Goal: Transaction & Acquisition: Purchase product/service

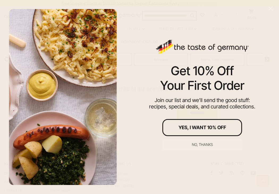
scroll to position [892, 0]
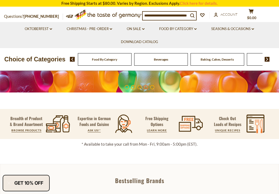
scroll to position [110, 0]
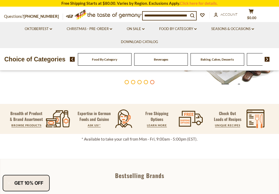
click at [158, 121] on p "Free Shipping Options" at bounding box center [156, 116] width 35 height 12
click at [159, 124] on link "LEARN MORE" at bounding box center [157, 125] width 20 height 3
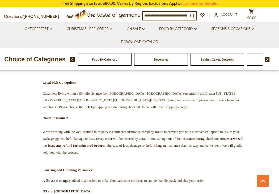
scroll to position [332, 0]
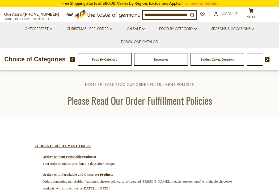
scroll to position [0, 0]
click at [268, 57] on img at bounding box center [267, 59] width 5 height 5
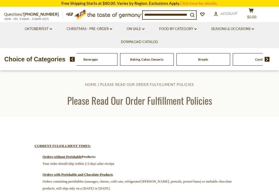
click at [268, 57] on img at bounding box center [267, 59] width 5 height 5
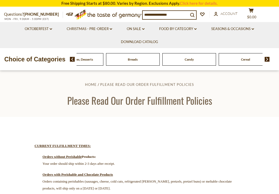
click at [268, 57] on img at bounding box center [267, 59] width 5 height 5
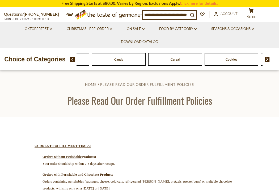
click at [268, 57] on img at bounding box center [267, 59] width 5 height 5
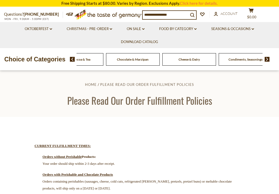
click at [268, 57] on img at bounding box center [267, 59] width 5 height 5
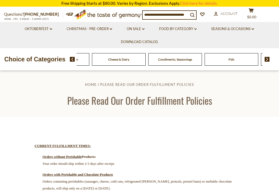
click at [268, 57] on img at bounding box center [267, 59] width 5 height 5
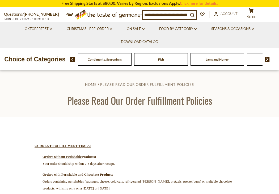
click at [268, 57] on img at bounding box center [267, 59] width 5 height 5
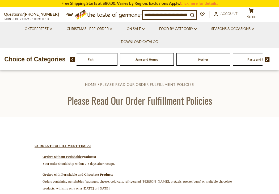
click at [268, 57] on img at bounding box center [267, 59] width 5 height 5
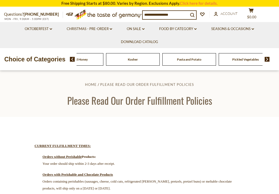
click at [268, 57] on img at bounding box center [267, 59] width 5 height 5
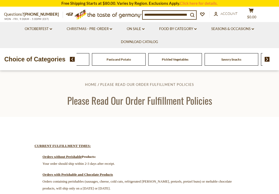
click at [268, 57] on img at bounding box center [267, 59] width 5 height 5
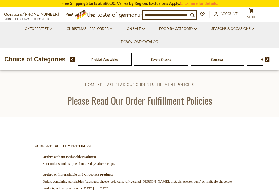
click at [268, 57] on img at bounding box center [267, 59] width 5 height 5
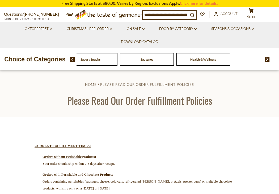
click at [268, 57] on img at bounding box center [267, 59] width 5 height 5
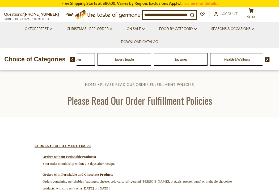
click at [268, 57] on img at bounding box center [267, 59] width 5 height 5
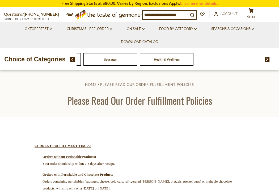
click at [268, 57] on img at bounding box center [267, 59] width 5 height 5
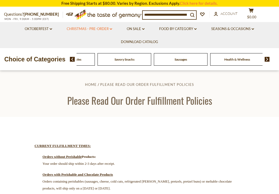
click at [88, 27] on link "Christmas - PRE-ORDER dropdown_arrow" at bounding box center [90, 29] width 46 height 6
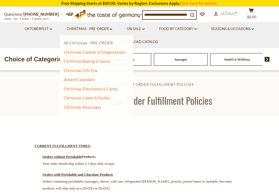
click at [80, 41] on link "All Christmas - PRE-ORDER" at bounding box center [88, 42] width 49 height 5
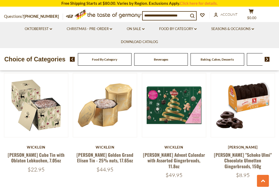
scroll to position [378, 0]
